Goal: Information Seeking & Learning: Learn about a topic

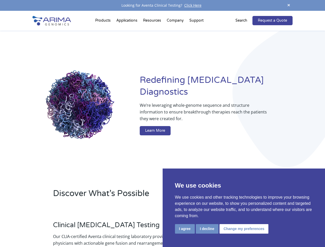
click at [185, 229] on button "I agree" at bounding box center [185, 229] width 20 height 10
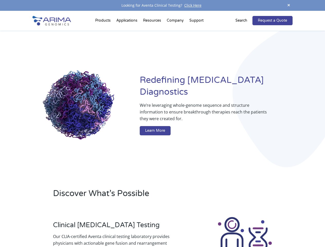
click at [207, 229] on div at bounding box center [244, 244] width 95 height 57
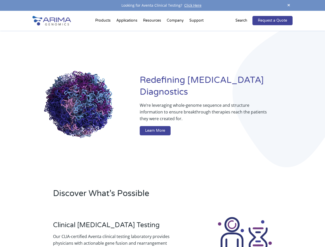
click at [243, 229] on img at bounding box center [244, 244] width 57 height 57
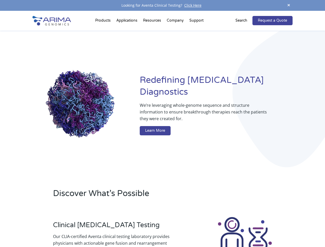
click at [289, 5] on span at bounding box center [289, 5] width 8 height 7
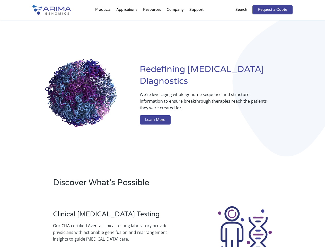
click at [104, 22] on div "Redefining [MEDICAL_DATA] Diagnostics We’re leveraging whole-genome sequence an…" at bounding box center [162, 95] width 260 height 151
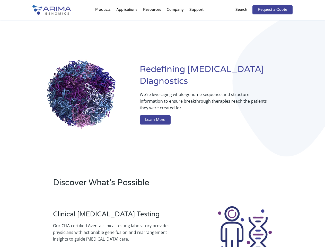
click at [153, 22] on div "Redefining [MEDICAL_DATA] Diagnostics We’re leveraging whole-genome sequence an…" at bounding box center [162, 95] width 260 height 151
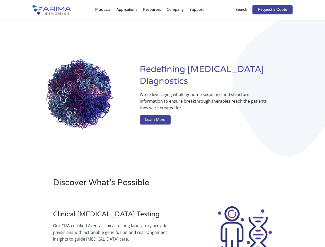
click at [175, 22] on div "Redefining [MEDICAL_DATA] Diagnostics We’re leveraging whole-genome sequence an…" at bounding box center [162, 95] width 260 height 151
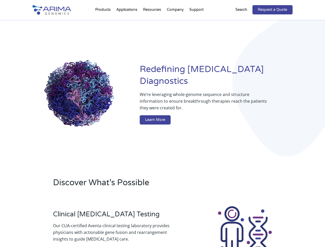
click at [196, 22] on div "Redefining [MEDICAL_DATA] Diagnostics We’re leveraging whole-genome sequence an…" at bounding box center [162, 95] width 260 height 151
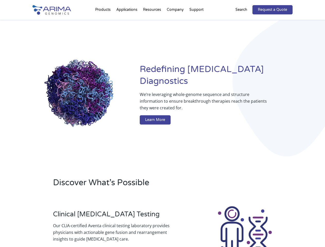
click at [244, 21] on div "Redefining [MEDICAL_DATA] Diagnostics We’re leveraging whole-genome sequence an…" at bounding box center [162, 95] width 260 height 151
